Goal: Task Accomplishment & Management: Complete application form

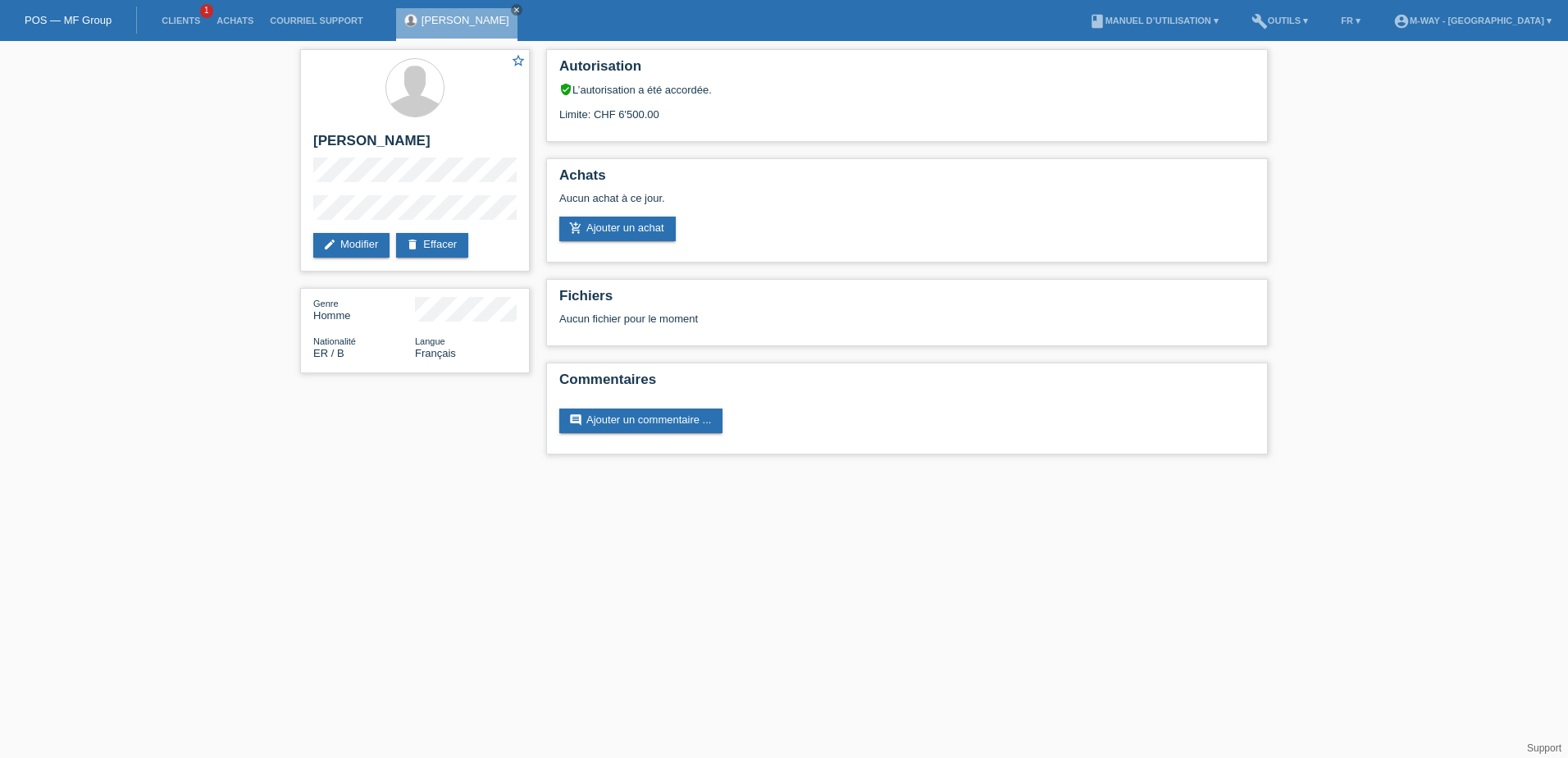
click at [60, 21] on link "POS — MF Group" at bounding box center [68, 20] width 87 height 12
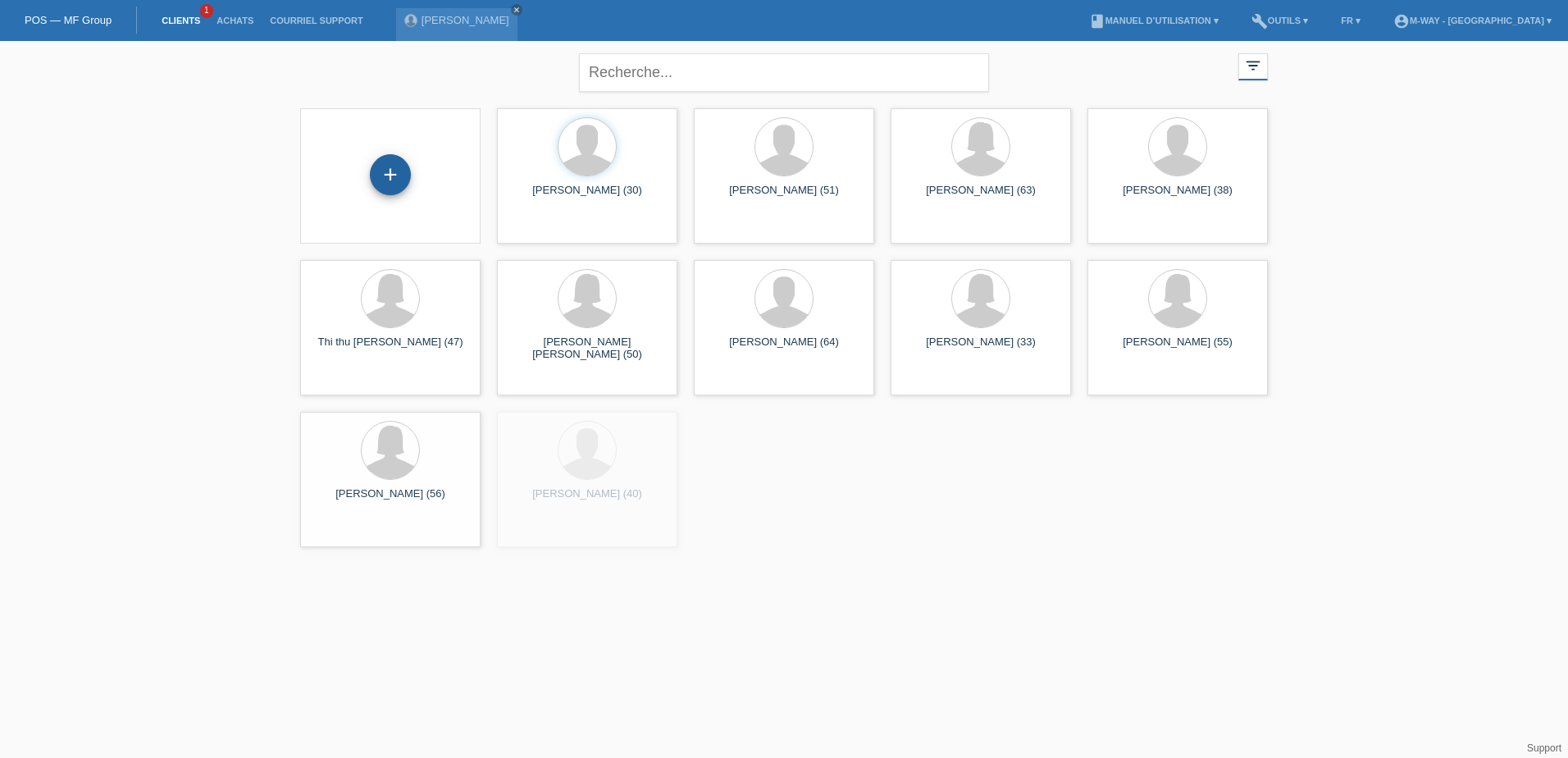
click at [387, 171] on div "+" at bounding box center [390, 175] width 41 height 41
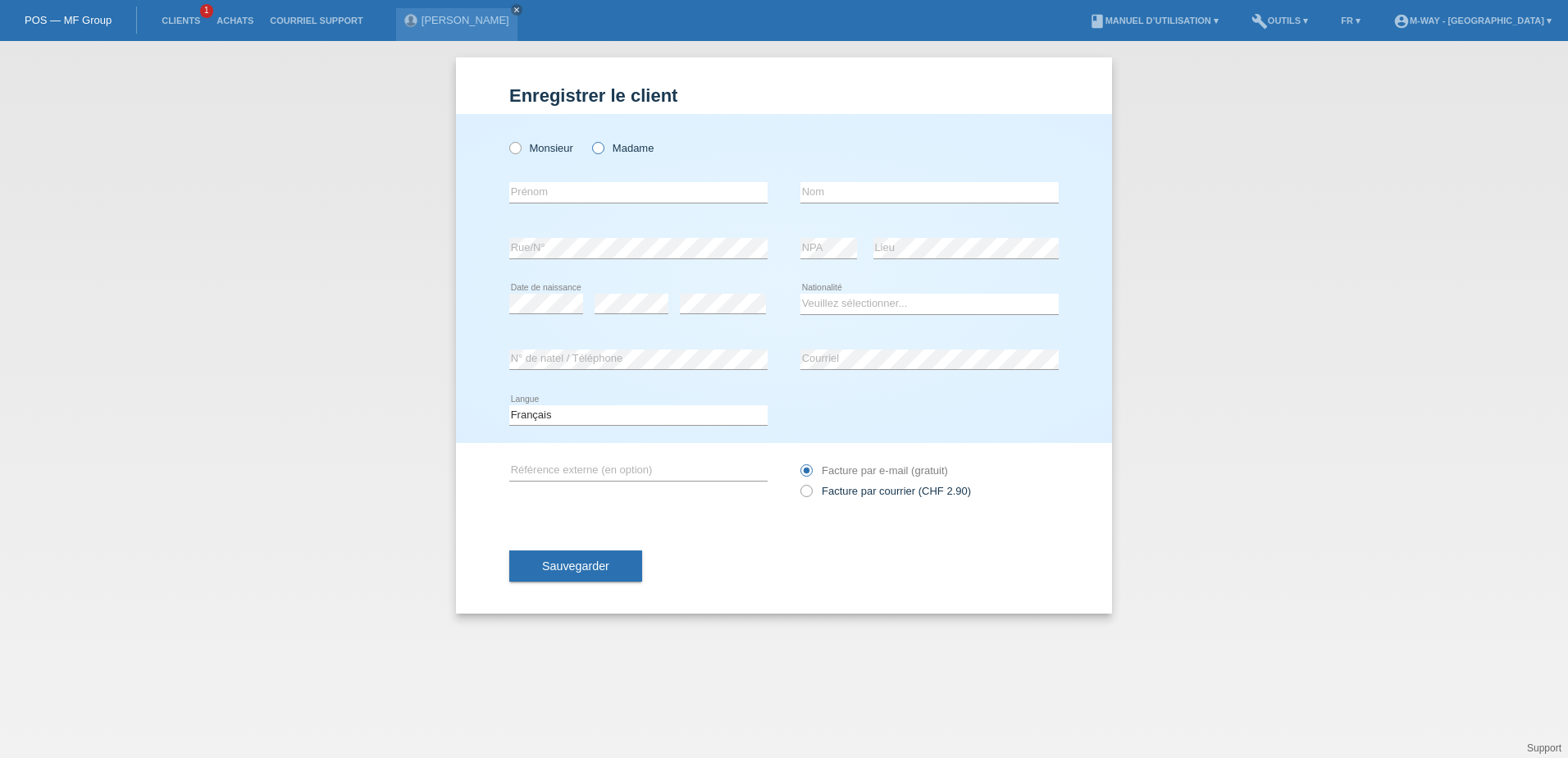
click at [590, 140] on icon at bounding box center [590, 140] width 0 height 0
click at [601, 145] on input "Madame" at bounding box center [597, 147] width 11 height 11
radio input "true"
click at [522, 149] on label "Monsieur" at bounding box center [541, 148] width 64 height 12
click at [520, 149] on input "Monsieur" at bounding box center [514, 147] width 11 height 11
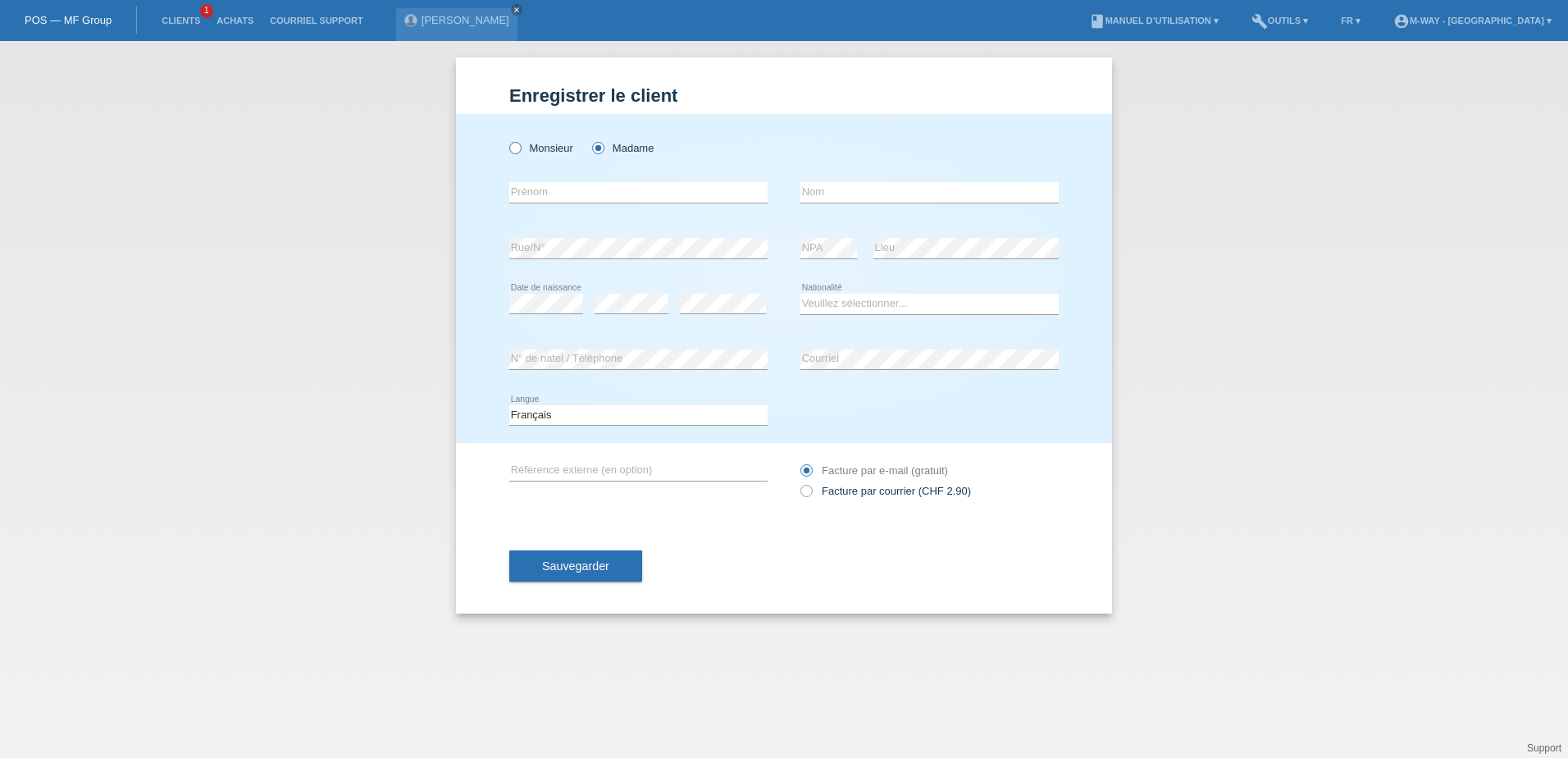
radio input "true"
drag, startPoint x: 540, startPoint y: 201, endPoint x: 666, endPoint y: 168, distance: 130.2
click at [540, 201] on input "text" at bounding box center [638, 192] width 259 height 21
type input "[PERSON_NAME]"
type input "[PERSON_NAME] [PERSON_NAME]"
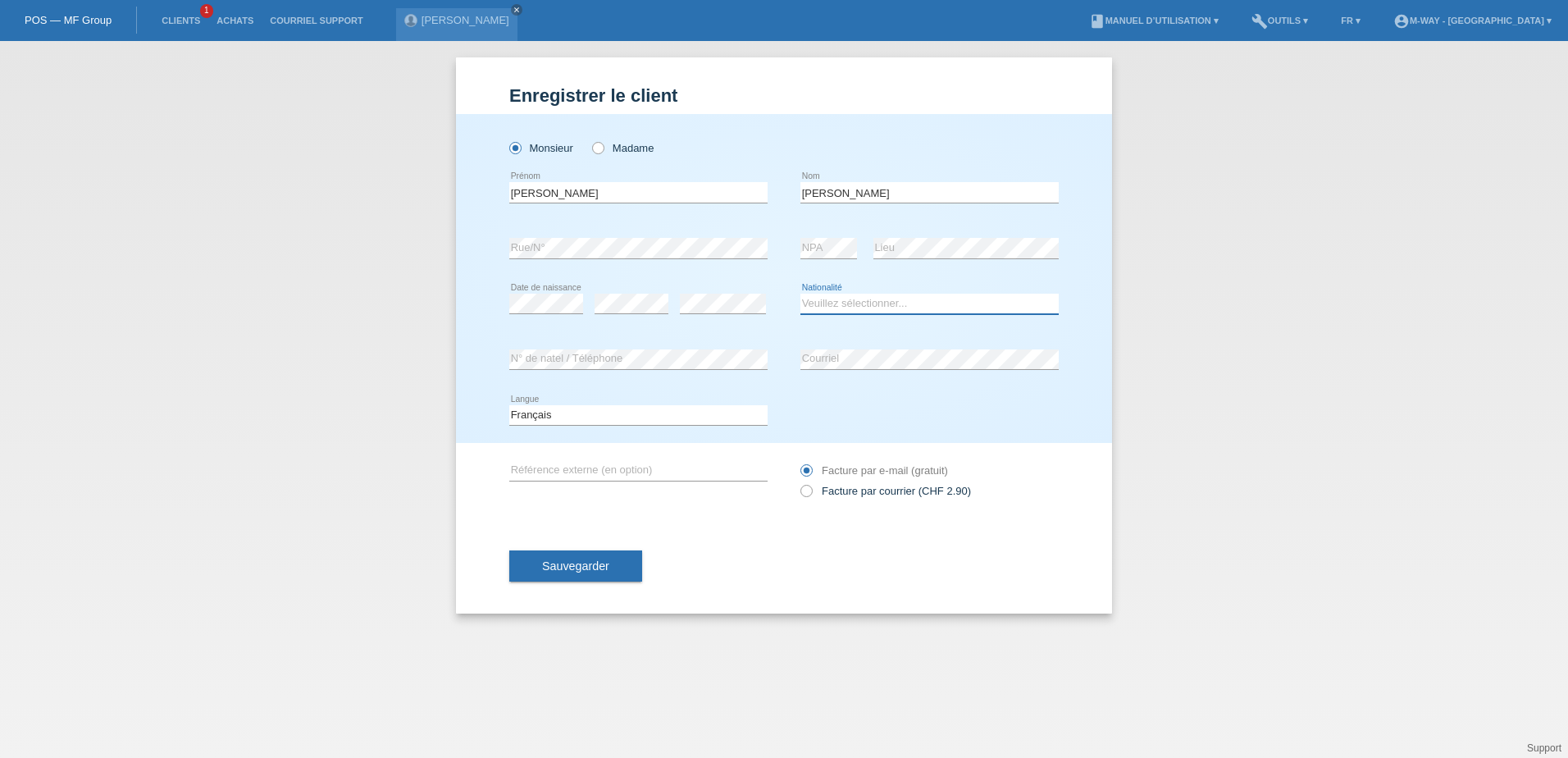
click at [831, 306] on select "Veuillez sélectionner... Suisse Allemagne Autriche Liechtenstein ------------ A…" at bounding box center [930, 303] width 259 height 20
select select "CH"
click at [801, 293] on select "Veuillez sélectionner... Suisse Allemagne Autriche Liechtenstein ------------ A…" at bounding box center [930, 303] width 259 height 20
click at [614, 572] on button "Sauvegarder" at bounding box center [576, 566] width 133 height 31
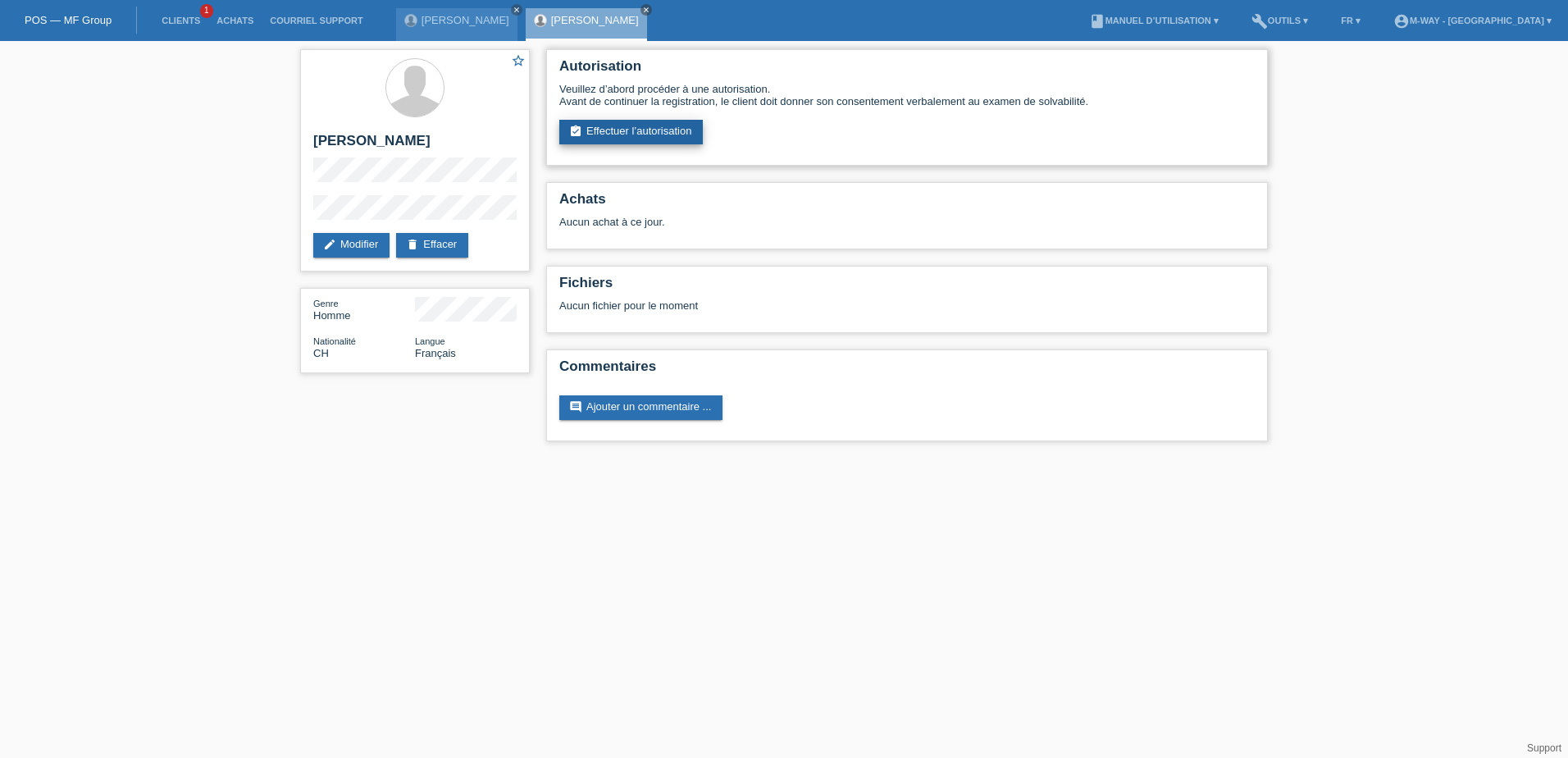
click at [635, 129] on link "assignment_turned_in Effectuer l’autorisation" at bounding box center [631, 132] width 144 height 25
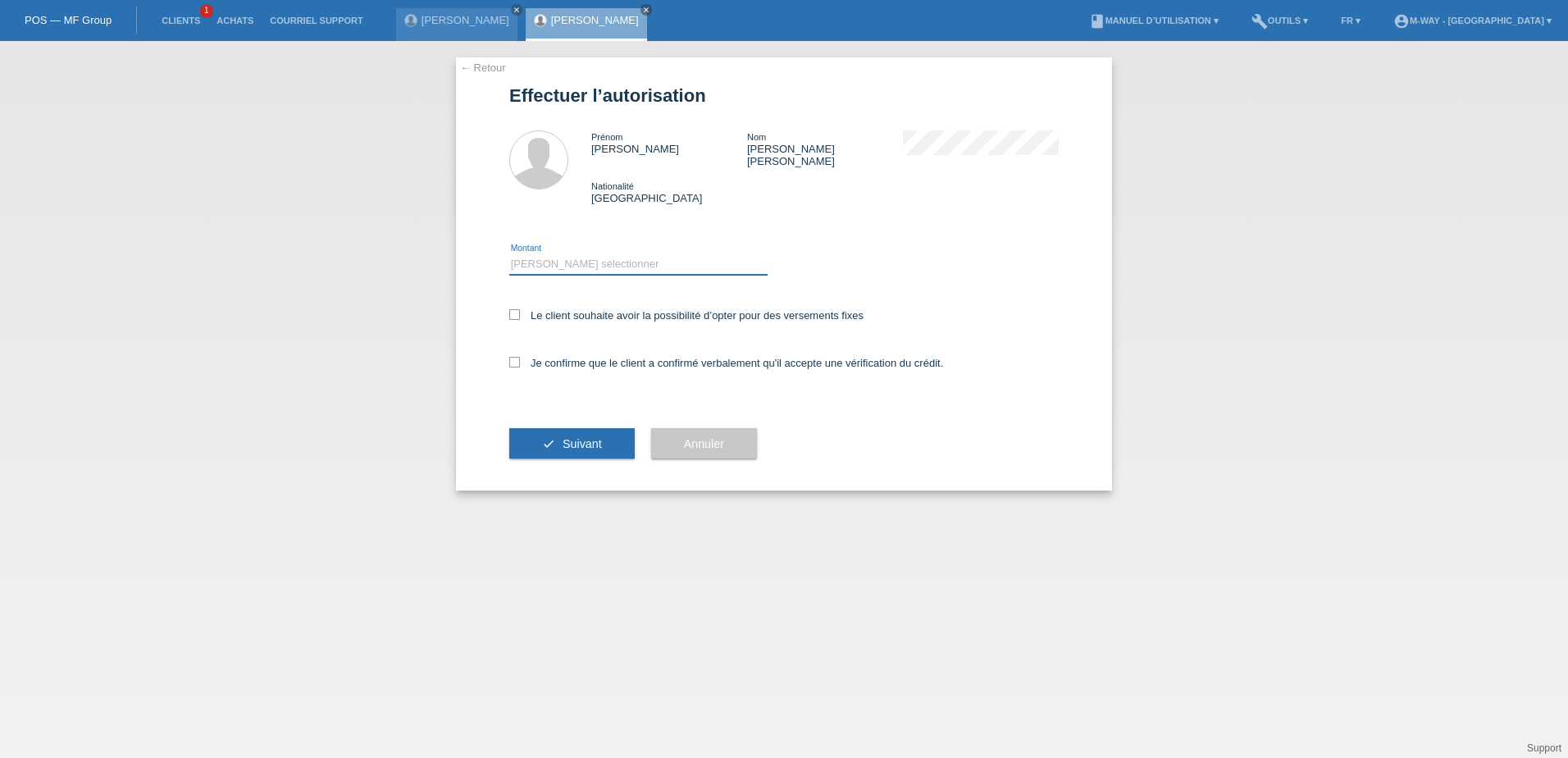
click at [578, 255] on select "Veuillez sélectionner CHF 1.00 - CHF 499.00 CHF 500.00 - CHF 1'999.00 CHF 2'000…" at bounding box center [638, 264] width 259 height 20
select select "3"
click at [509, 255] on select "Veuillez sélectionner CHF 1.00 - CHF 499.00 CHF 500.00 - CHF 1'999.00 CHF 2'000…" at bounding box center [638, 264] width 259 height 20
click at [514, 309] on label "Le client souhaite avoir la possibilité d’opter pour des versements fixes" at bounding box center [686, 315] width 354 height 12
click at [514, 309] on input "Le client souhaite avoir la possibilité d’opter pour des versements fixes" at bounding box center [514, 314] width 11 height 11
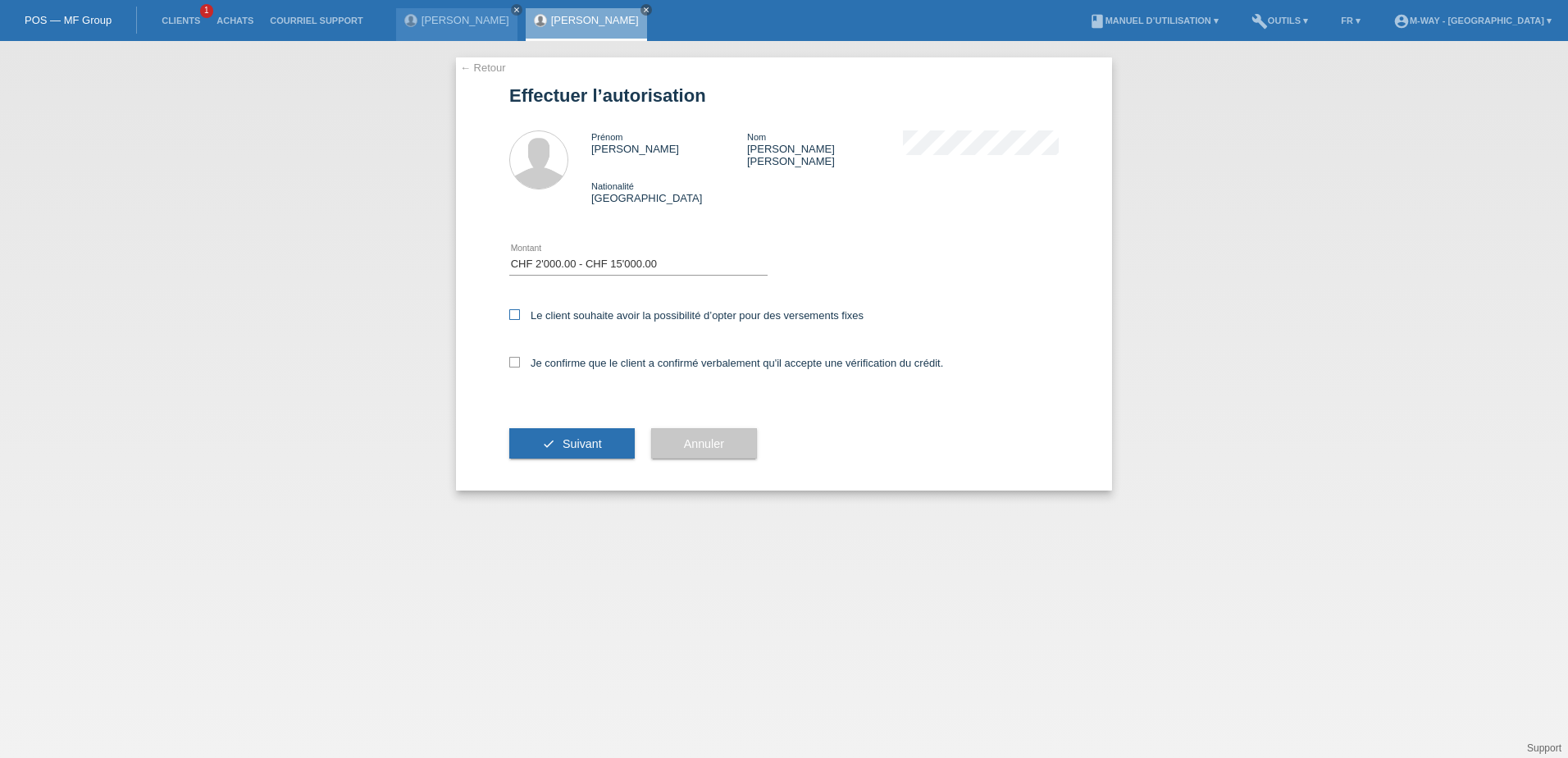
checkbox input "true"
click at [514, 356] on icon at bounding box center [514, 361] width 11 height 11
click at [514, 356] on input "Je confirme que le client a confirmé verbalement qu'il accepte une vérification…" at bounding box center [514, 361] width 11 height 11
checkbox input "true"
click at [533, 428] on button "check Suivant" at bounding box center [572, 443] width 126 height 31
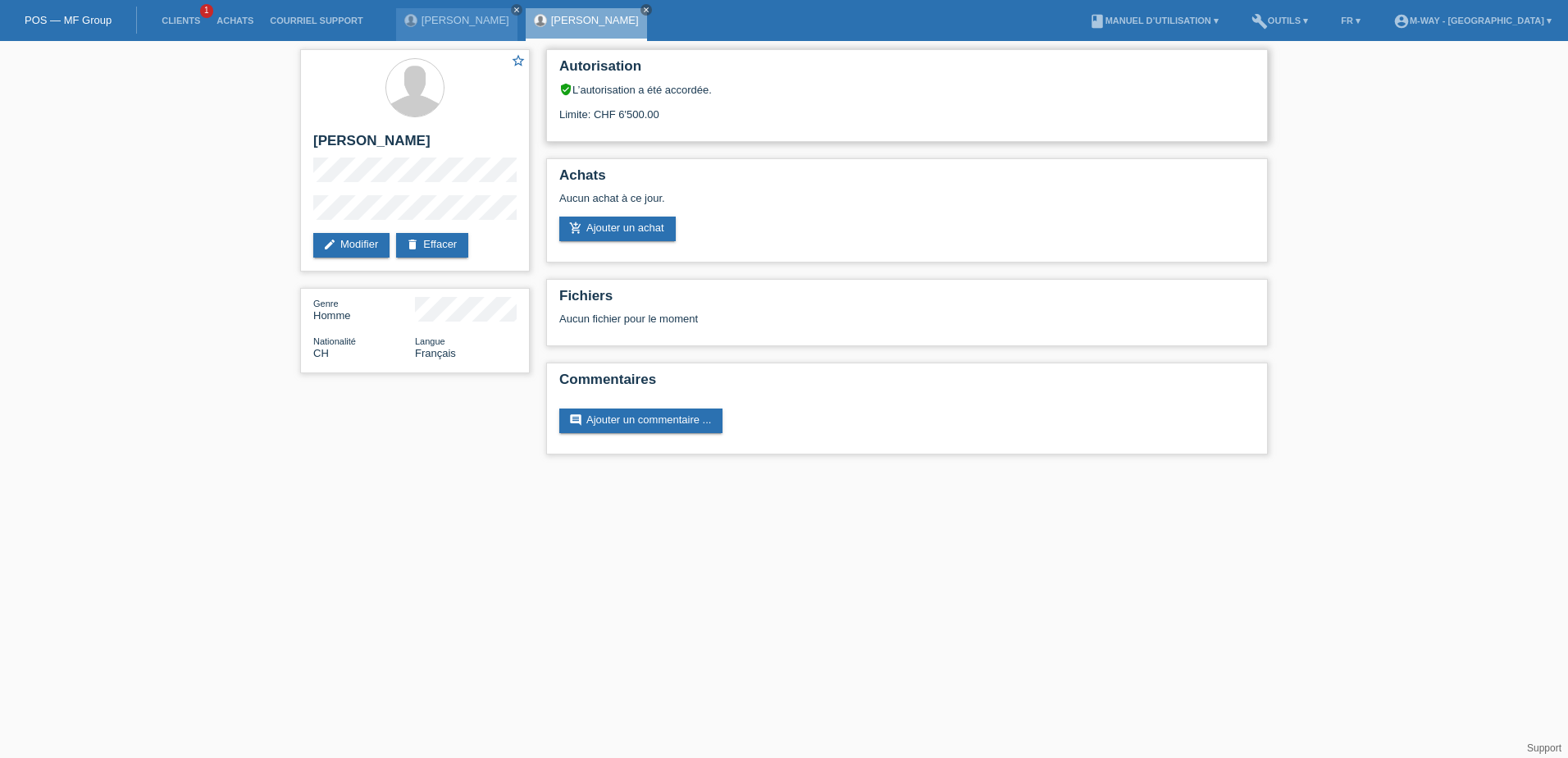
drag, startPoint x: 620, startPoint y: 114, endPoint x: 709, endPoint y: 114, distance: 89.0
click at [709, 114] on div "Limite: CHF 6'500.00" at bounding box center [907, 108] width 696 height 25
drag, startPoint x: 709, startPoint y: 114, endPoint x: 681, endPoint y: 113, distance: 28.0
click at [681, 113] on div "Limite: CHF 6'500.00" at bounding box center [907, 108] width 696 height 25
drag, startPoint x: 622, startPoint y: 113, endPoint x: 685, endPoint y: 112, distance: 63.0
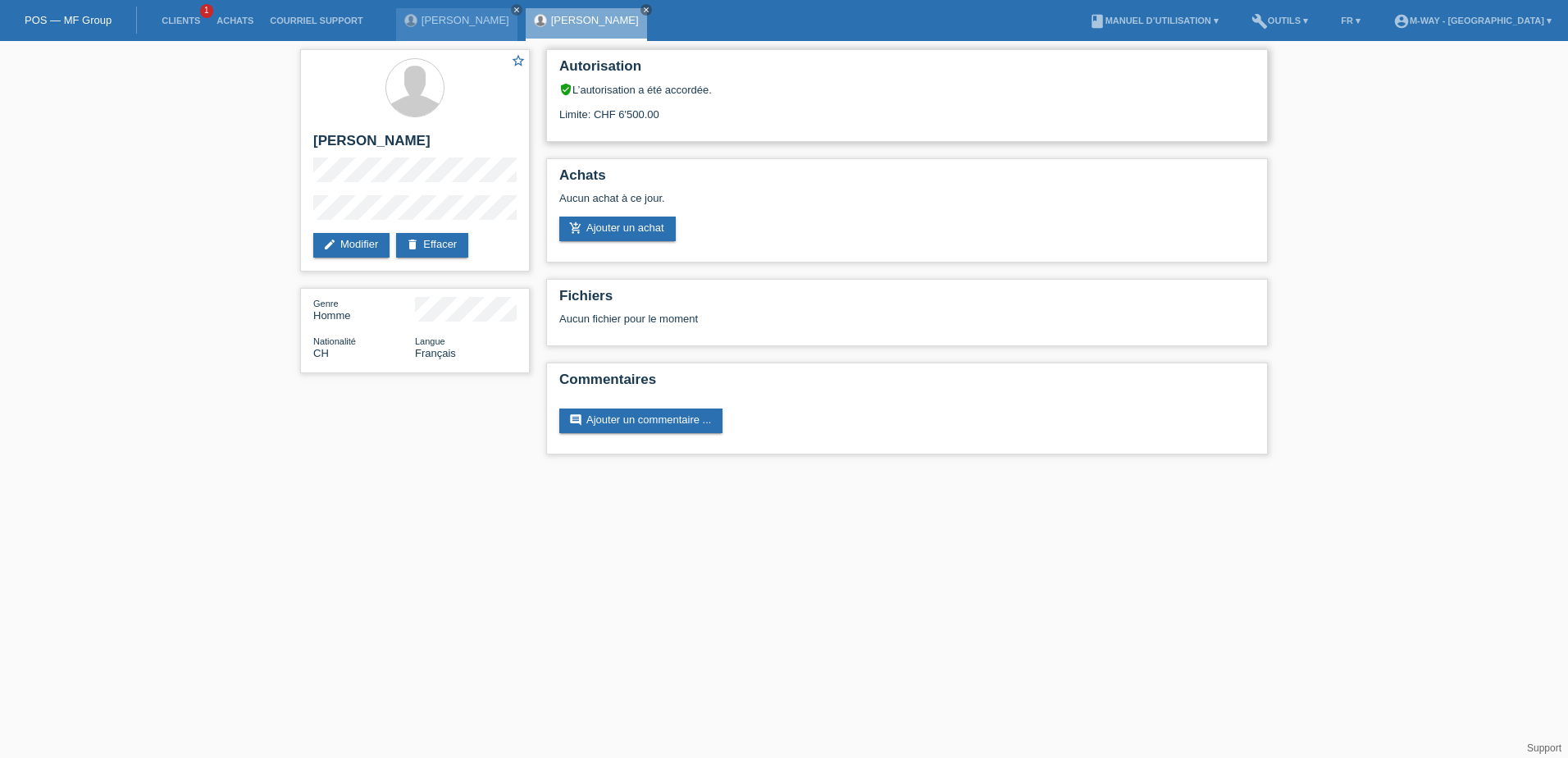
click at [685, 112] on div "Limite: CHF 6'500.00" at bounding box center [907, 108] width 696 height 25
drag, startPoint x: 685, startPoint y: 112, endPoint x: 676, endPoint y: 125, distance: 15.8
click at [676, 126] on div "Autorisation verified_user L’autorisation a été accordée. Limite: CHF 6'500.00" at bounding box center [907, 95] width 722 height 93
click at [642, 227] on link "add_shopping_cart Ajouter un achat" at bounding box center [618, 229] width 117 height 25
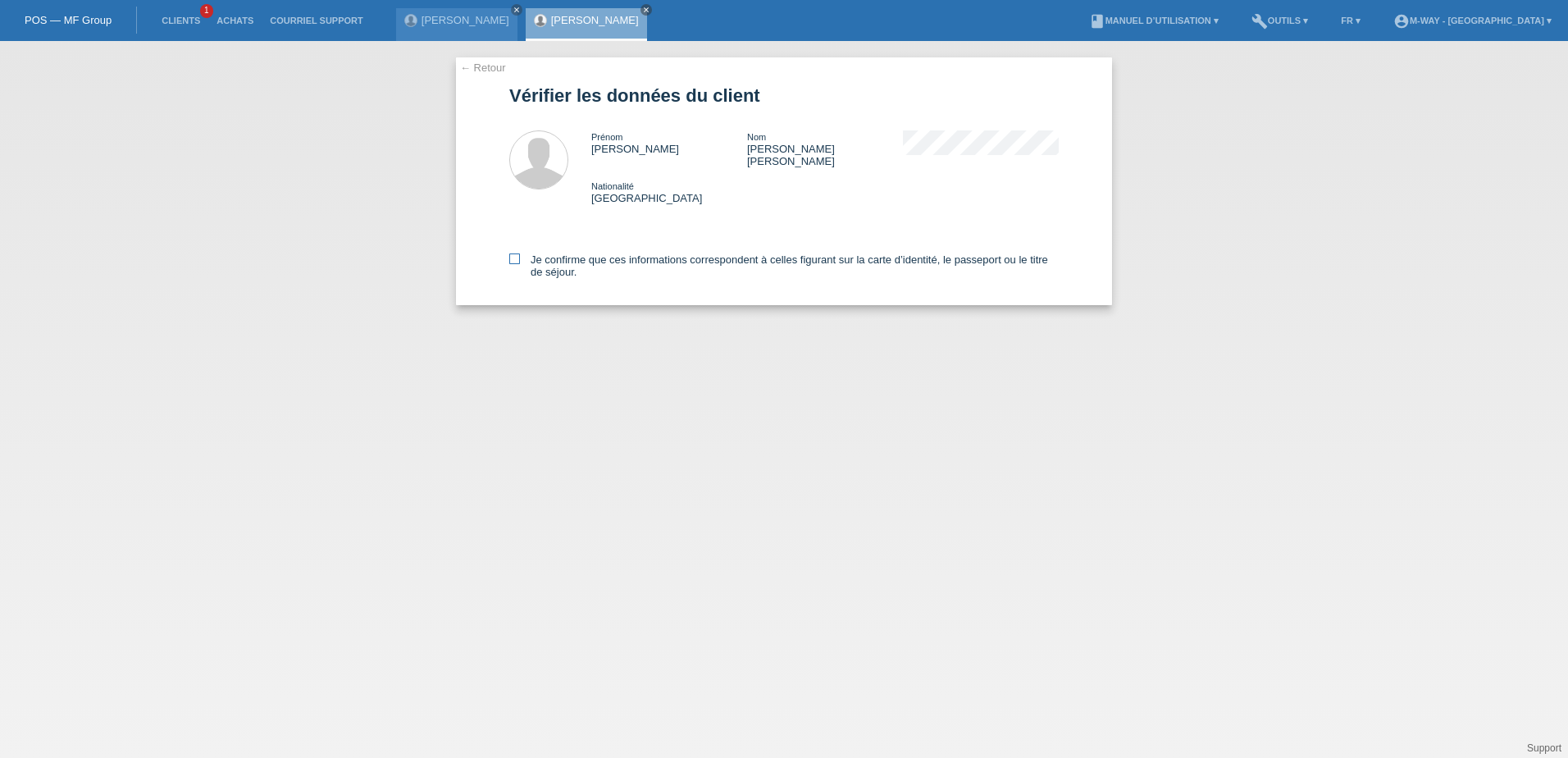
click at [511, 254] on icon at bounding box center [514, 259] width 11 height 11
click at [511, 254] on input "Je confirme que ces informations correspondent à celles figurant sur la carte d…" at bounding box center [514, 259] width 11 height 11
checkbox input "true"
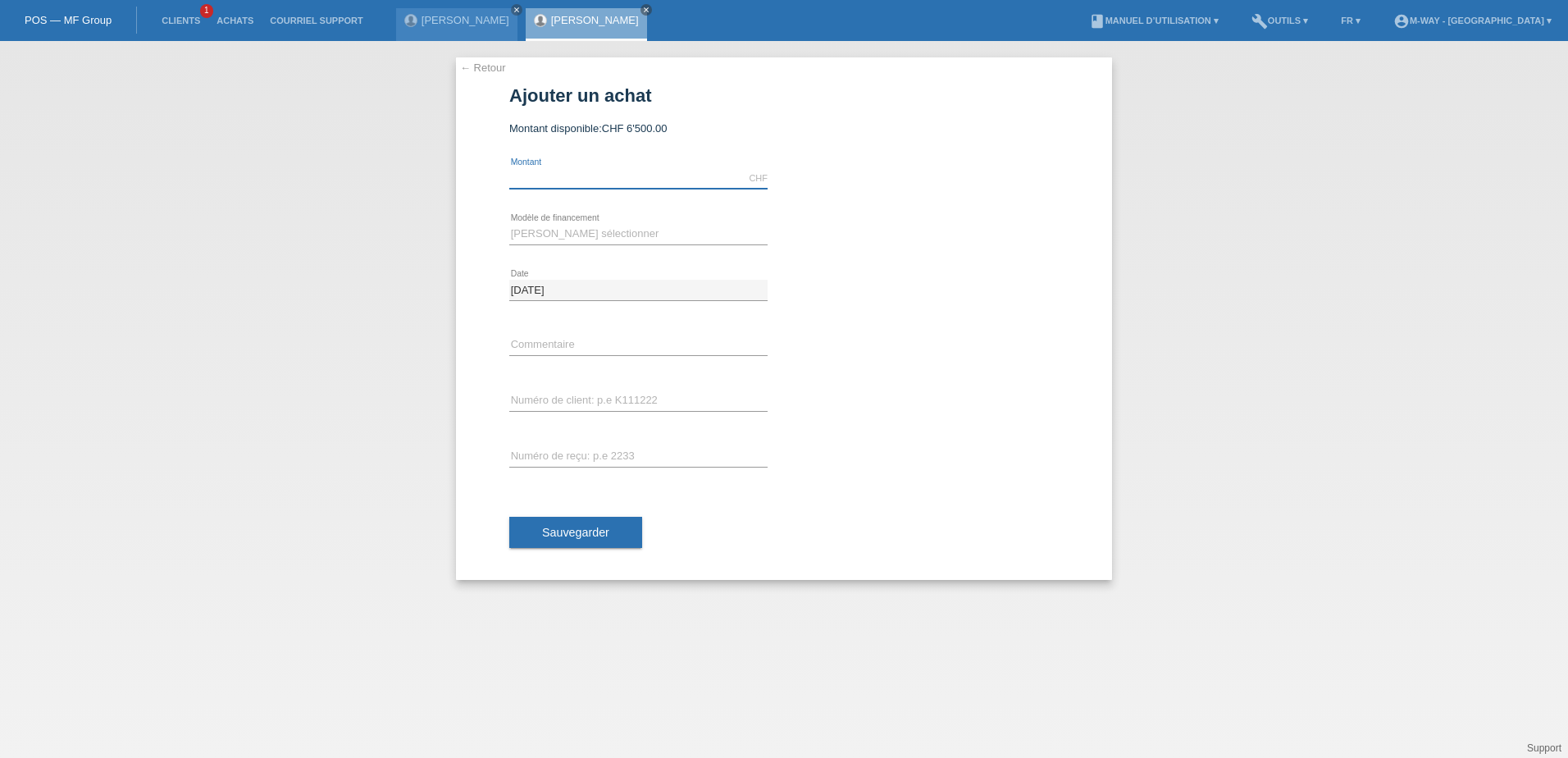
click at [563, 178] on input "text" at bounding box center [638, 178] width 259 height 21
type input "3322.60"
click at [553, 241] on select "Veuillez sélectionner Taux fixes Achat sur facture avec paiement partiel" at bounding box center [638, 234] width 259 height 20
select select "77"
click at [509, 224] on select "Veuillez sélectionner Taux fixes Achat sur facture avec paiement partiel" at bounding box center [638, 234] width 259 height 20
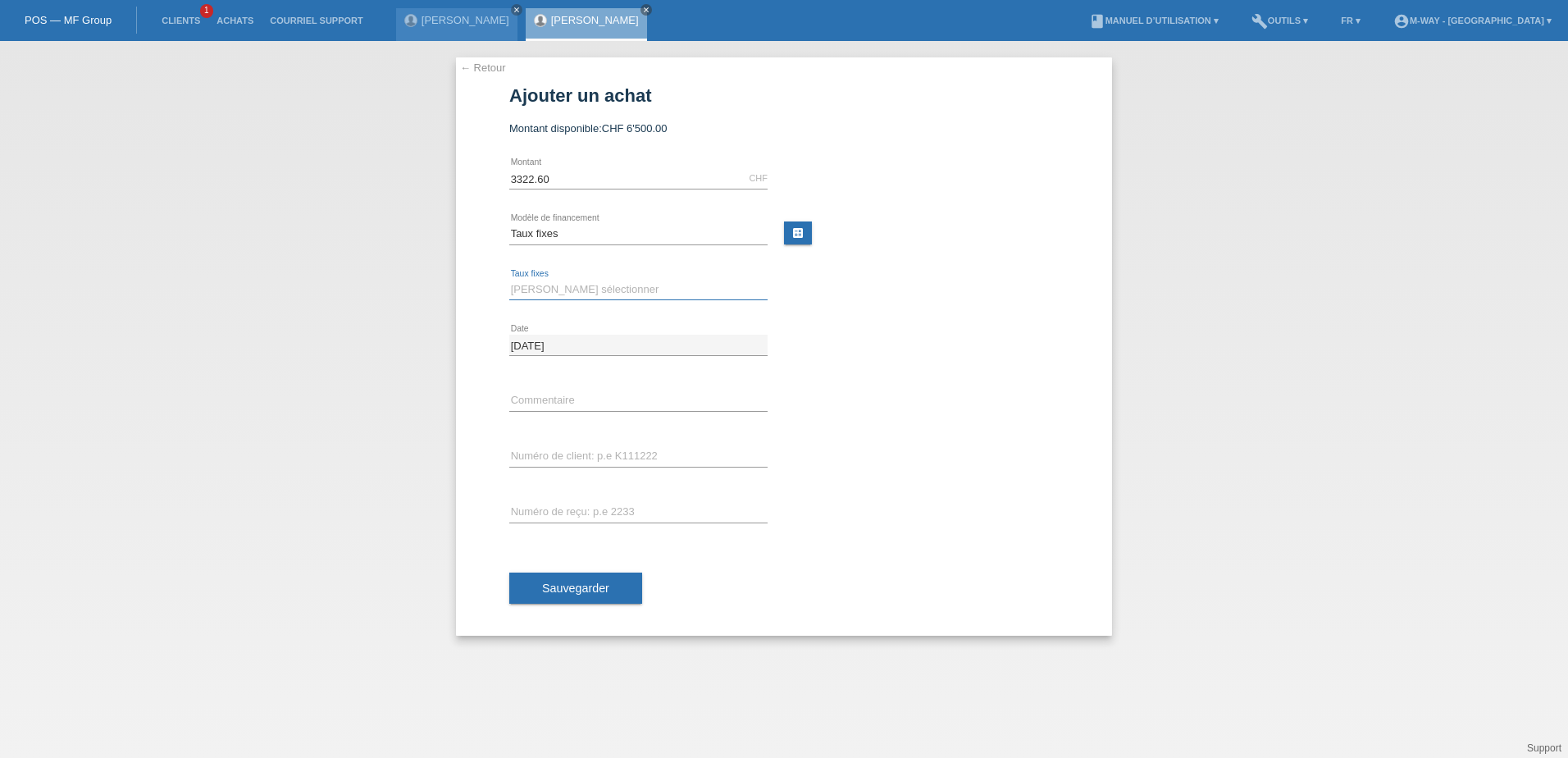
click at [551, 293] on select "Veuillez sélectionner 4 versements 5 versements 6 versements 7 versements 8 ver…" at bounding box center [638, 290] width 259 height 20
select select "202"
click at [509, 280] on select "Veuillez sélectionner 4 versements 5 versements 6 versements 7 versements 8 ver…" at bounding box center [638, 290] width 259 height 20
click at [565, 455] on input "text" at bounding box center [638, 456] width 259 height 21
type input "k035354"
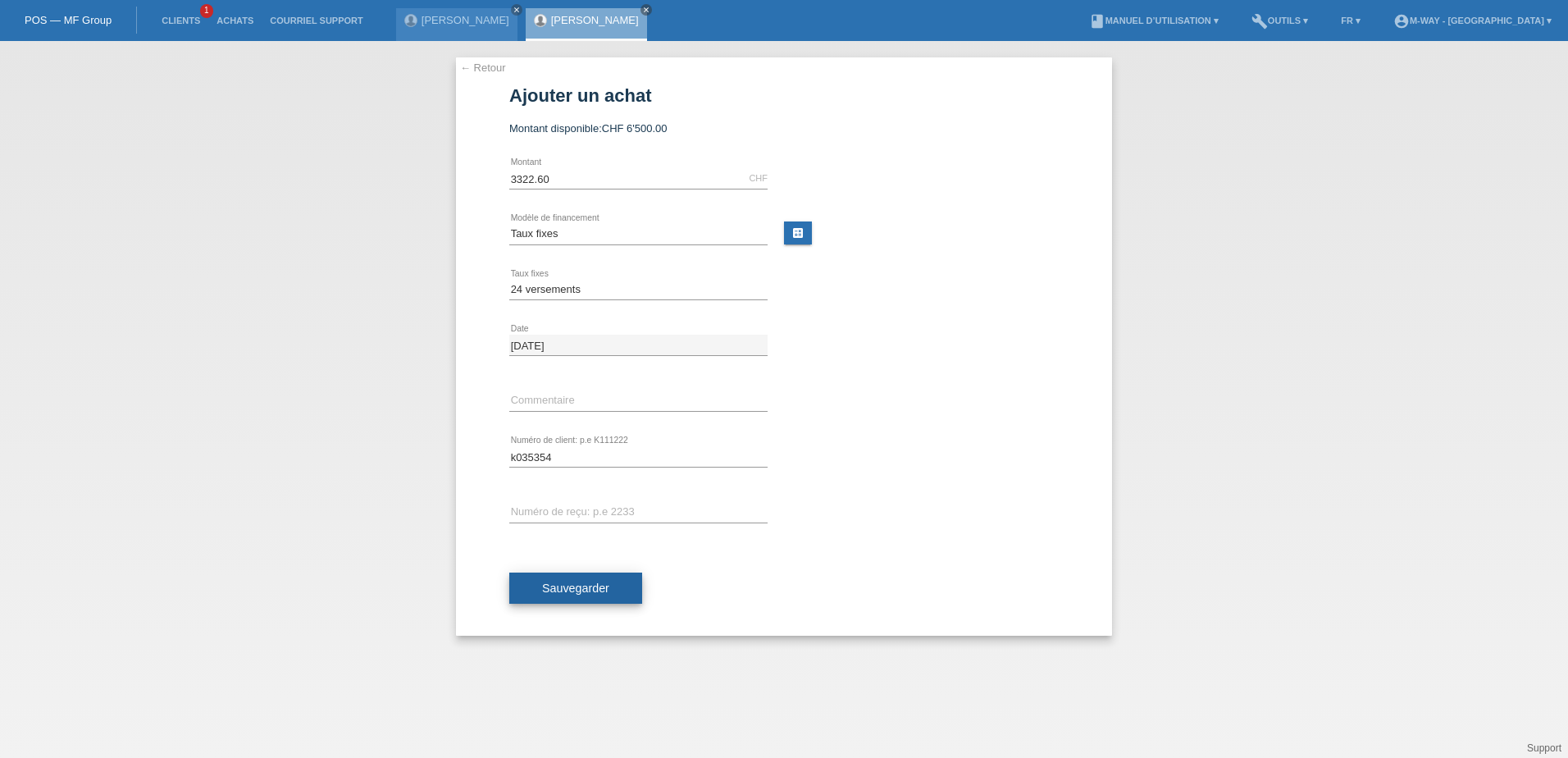
click at [575, 581] on button "Sauvegarder" at bounding box center [576, 588] width 133 height 31
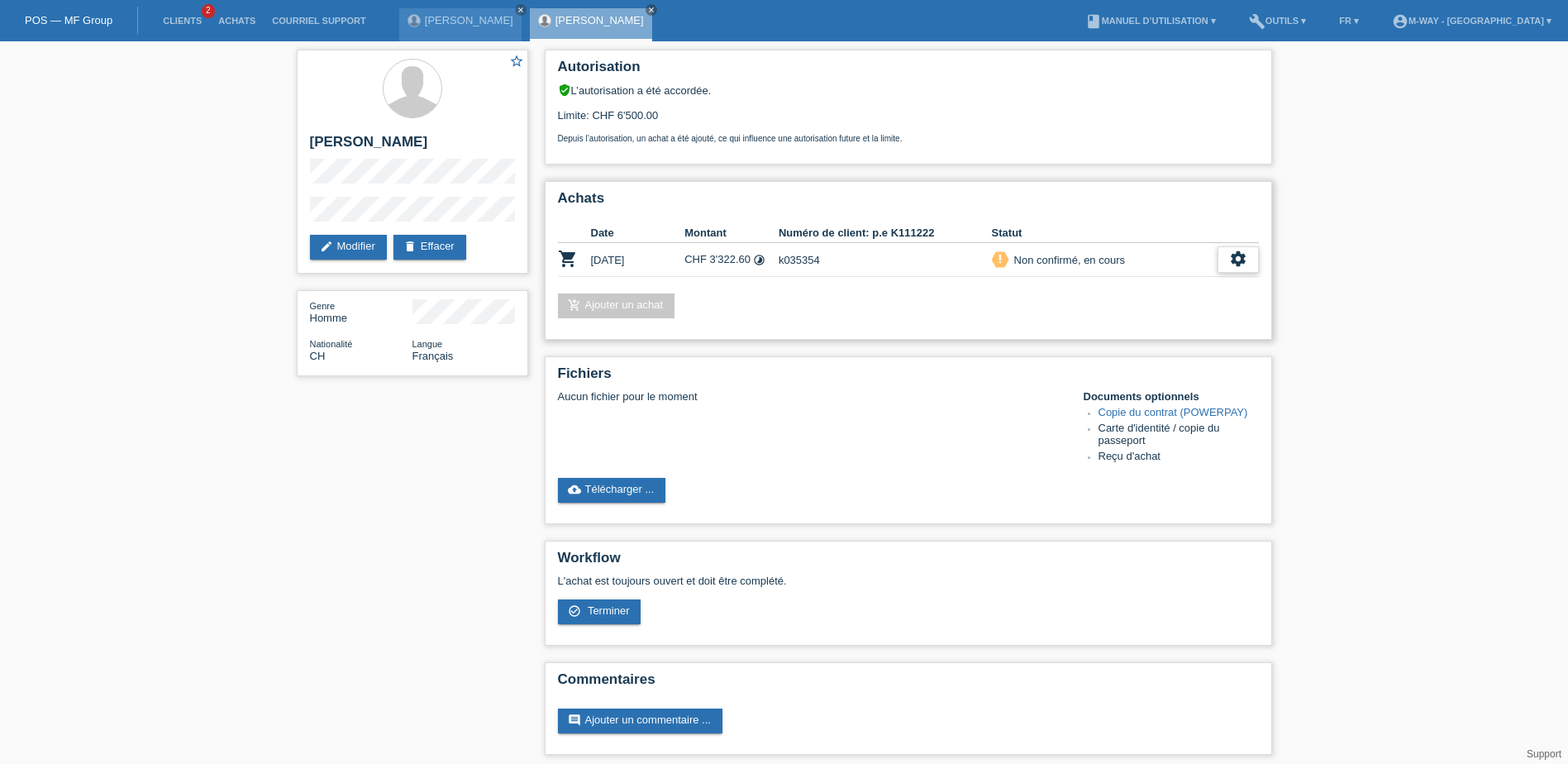
click at [1234, 257] on icon "settings" at bounding box center [1239, 259] width 18 height 18
click at [1003, 305] on div "add_shopping_cart Ajouter un achat" at bounding box center [908, 305] width 701 height 25
click at [1223, 262] on div "settings" at bounding box center [1239, 260] width 41 height 26
click at [859, 308] on div "add_shopping_cart Ajouter un achat" at bounding box center [908, 305] width 701 height 25
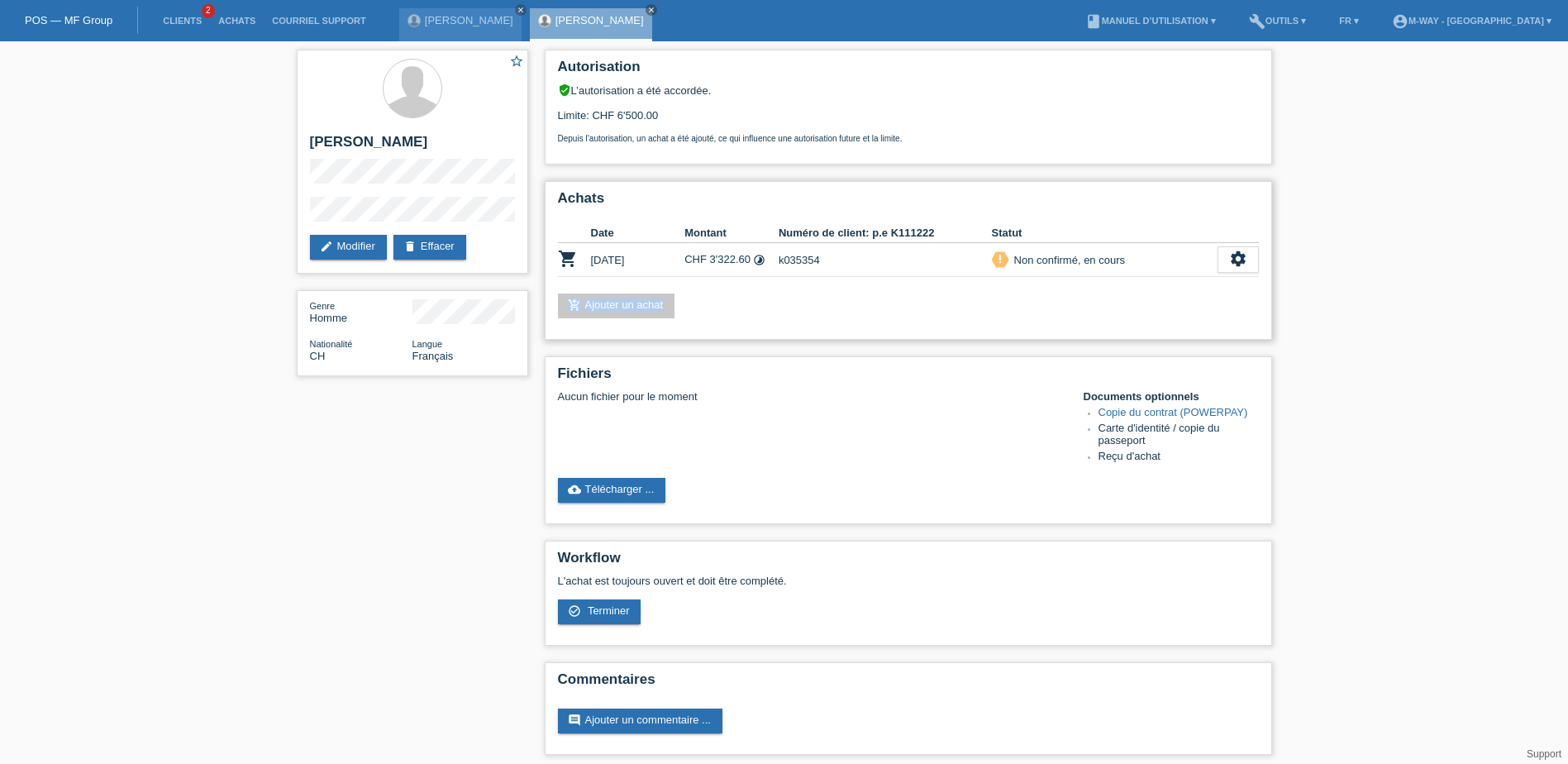
click at [859, 308] on div "add_shopping_cart Ajouter un achat" at bounding box center [908, 305] width 701 height 25
drag, startPoint x: 859, startPoint y: 308, endPoint x: 824, endPoint y: 313, distance: 35.4
click at [824, 313] on div "add_shopping_cart Ajouter un achat" at bounding box center [908, 305] width 701 height 25
click at [768, 305] on div "add_shopping_cart Ajouter un achat" at bounding box center [908, 305] width 701 height 25
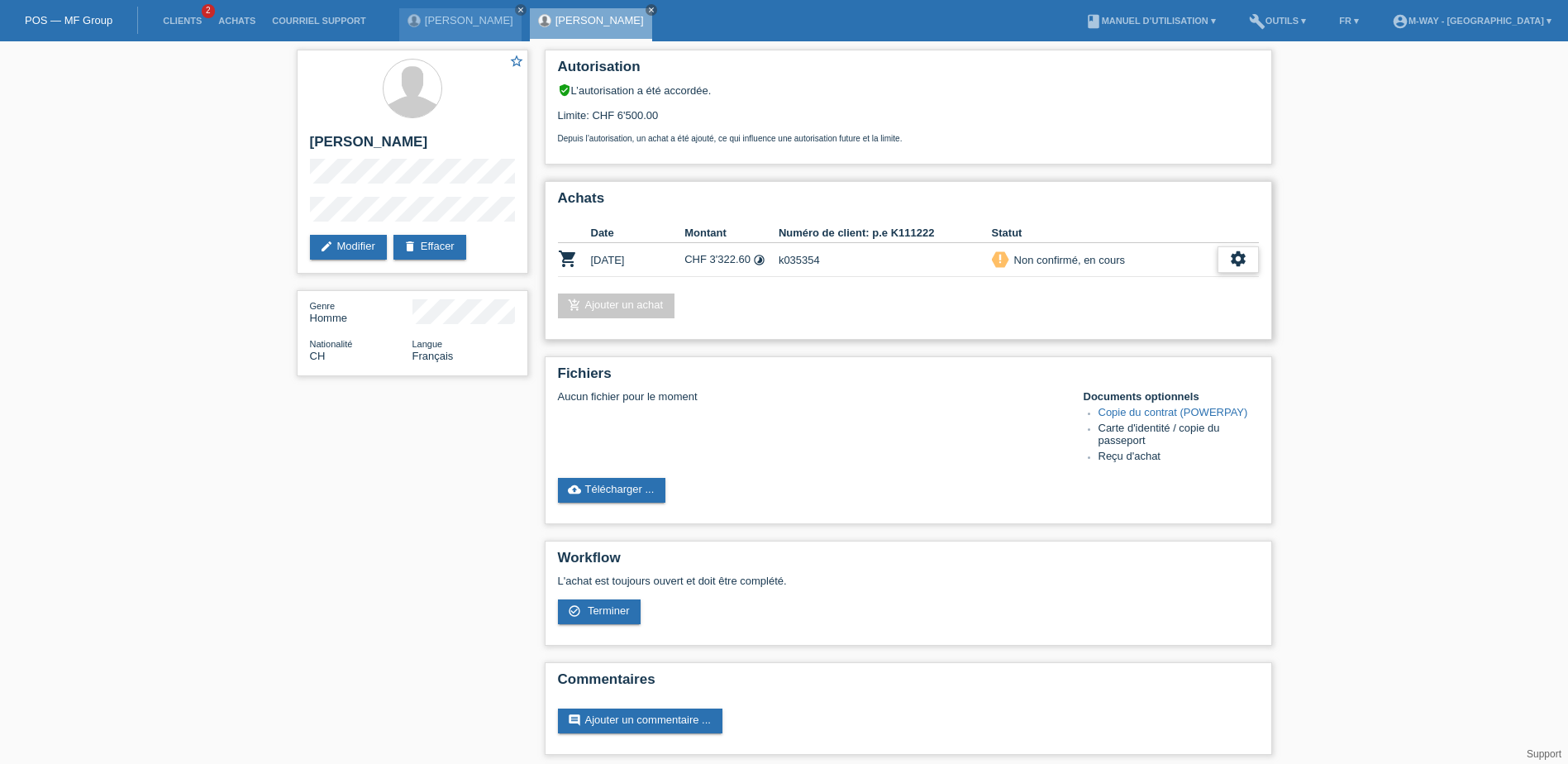
click at [1240, 262] on icon "settings" at bounding box center [1239, 259] width 18 height 18
click at [1128, 339] on span "Terminer" at bounding box center [1122, 334] width 47 height 20
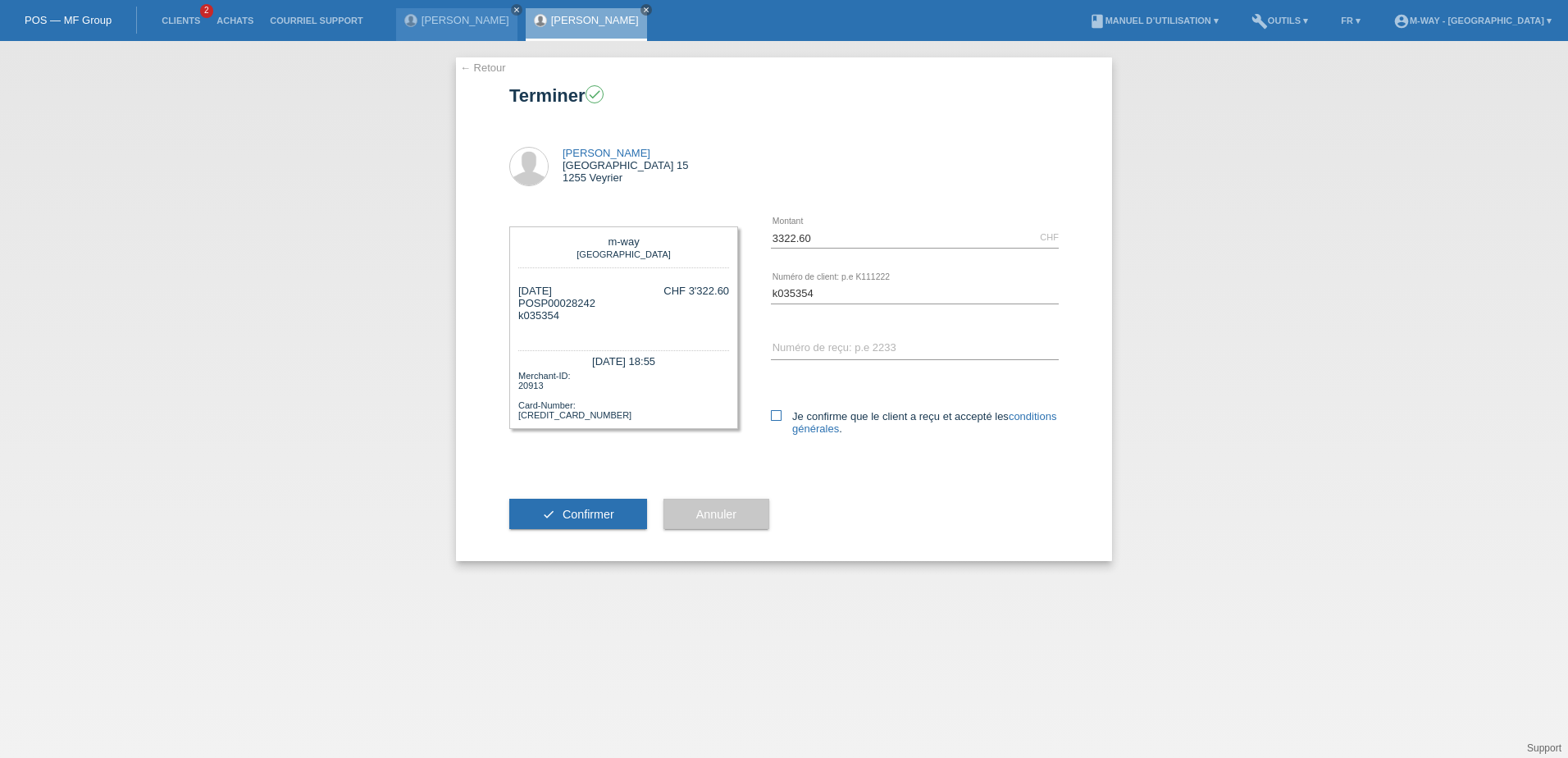
click at [773, 411] on icon at bounding box center [776, 415] width 11 height 11
click at [773, 411] on input "Je confirme que le client a reçu et accepté les conditions générales ." at bounding box center [776, 415] width 11 height 11
checkbox input "true"
click at [583, 508] on span "Confirmer" at bounding box center [588, 514] width 52 height 13
